Goal: Task Accomplishment & Management: Complete application form

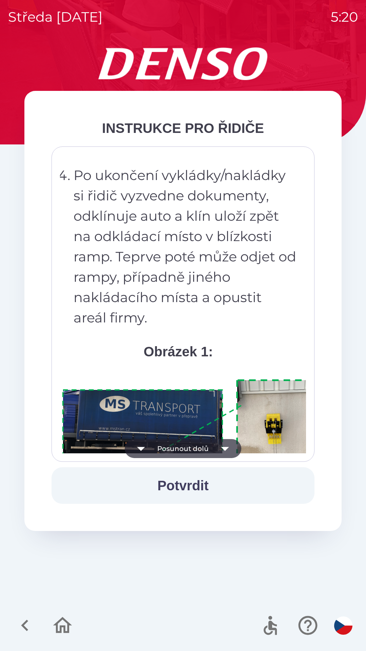
scroll to position [3811, 0]
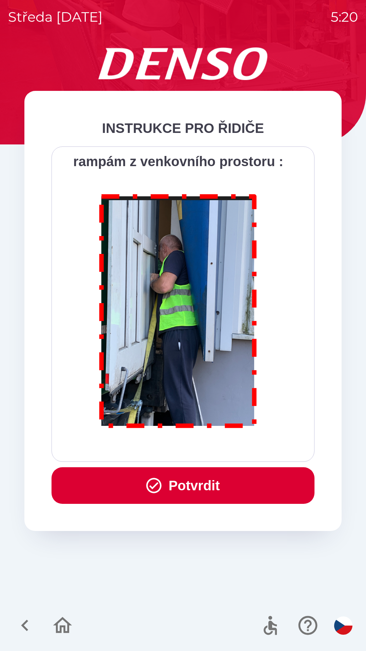
click at [191, 486] on button "Potvrdit" at bounding box center [183, 485] width 263 height 37
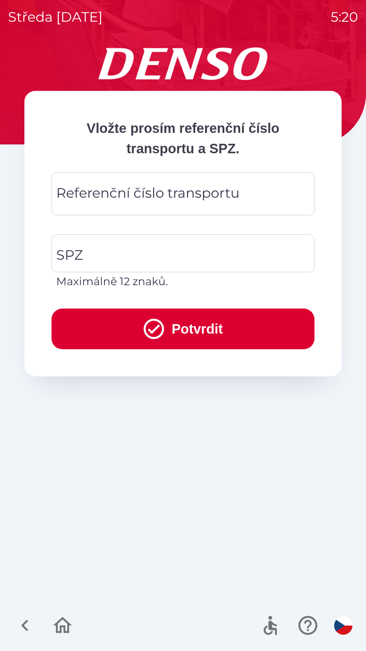
click at [113, 189] on div "Referenční číslo transportu Referenční číslo transportu" at bounding box center [183, 193] width 263 height 43
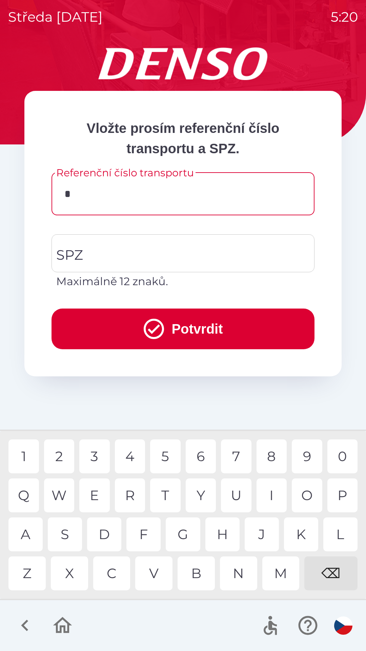
click at [300, 531] on div "K" at bounding box center [301, 534] width 34 height 34
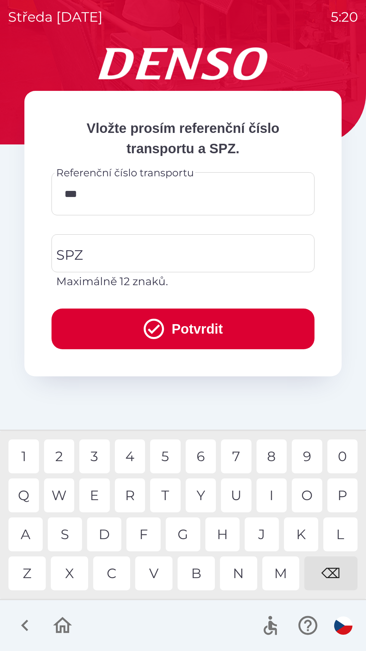
click at [31, 453] on div "1" at bounding box center [23, 456] width 31 height 34
click at [134, 457] on div "4" at bounding box center [130, 456] width 31 height 34
click at [337, 458] on div "0" at bounding box center [343, 456] width 31 height 34
type input "******"
click at [89, 251] on input "SPZ" at bounding box center [178, 253] width 247 height 32
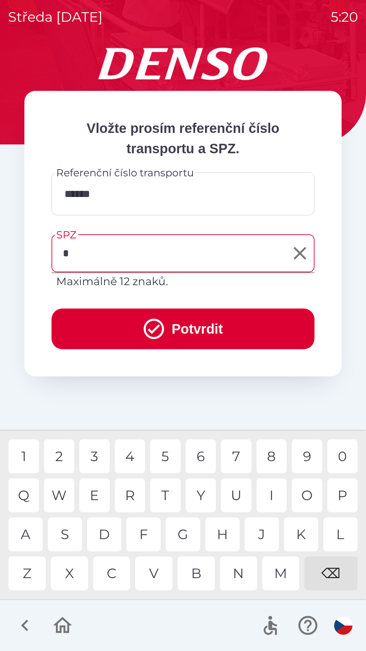
click at [131, 458] on div "4" at bounding box center [130, 456] width 31 height 34
click at [282, 578] on div "M" at bounding box center [280, 573] width 37 height 34
click at [98, 459] on div "3" at bounding box center [94, 456] width 31 height 34
type input "*******"
click at [64, 451] on div "2" at bounding box center [59, 456] width 31 height 34
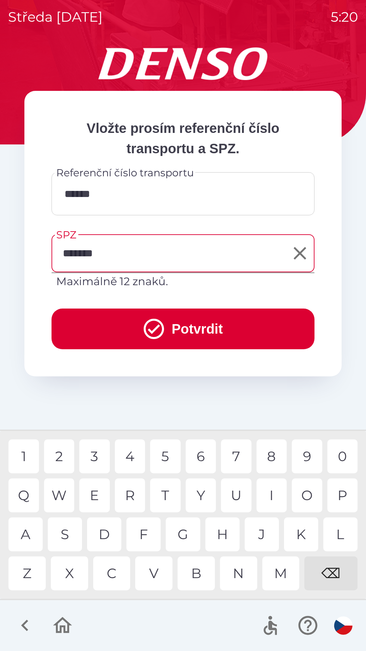
click at [99, 322] on button "Potvrdit" at bounding box center [183, 329] width 263 height 41
